Goal: Task Accomplishment & Management: Manage account settings

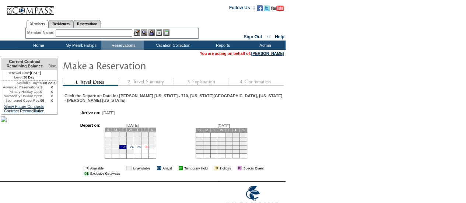
click at [148, 149] on link "26" at bounding box center [147, 147] width 4 height 4
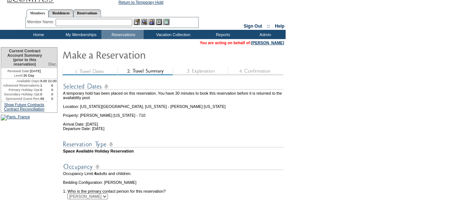
scroll to position [130, 0]
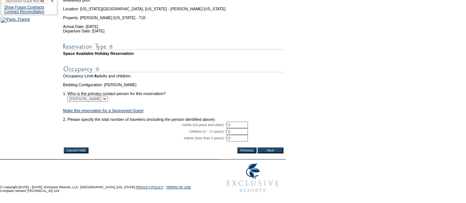
drag, startPoint x: 245, startPoint y: 115, endPoint x: 187, endPoint y: 112, distance: 57.9
click at [187, 122] on tr "Adults (18 years and older): * 0 * *" at bounding box center [173, 125] width 221 height 7
type input "2"
click at [269, 147] on input "Next" at bounding box center [271, 150] width 26 height 6
